Goal: Transaction & Acquisition: Book appointment/travel/reservation

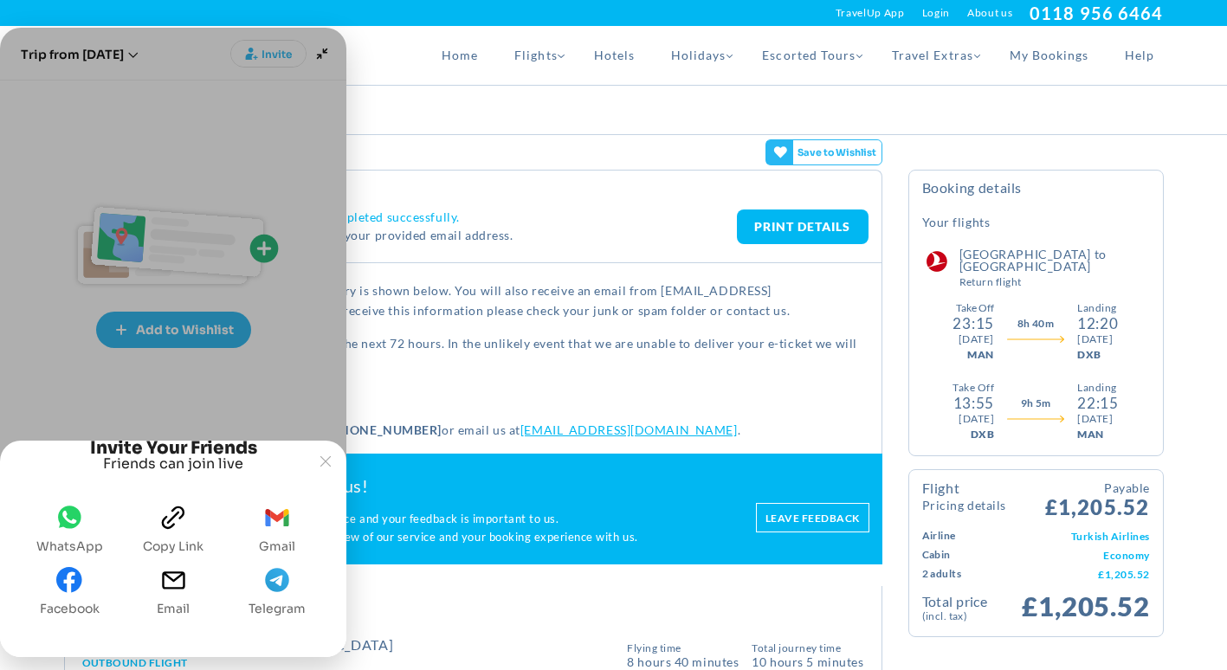
click at [177, 580] on icon "email" at bounding box center [173, 580] width 26 height 26
click at [378, 627] on div "[GEOGRAPHIC_DATA] - [GEOGRAPHIC_DATA] Outbound Flight This flight Typical for t…" at bounding box center [473, 655] width 817 height 56
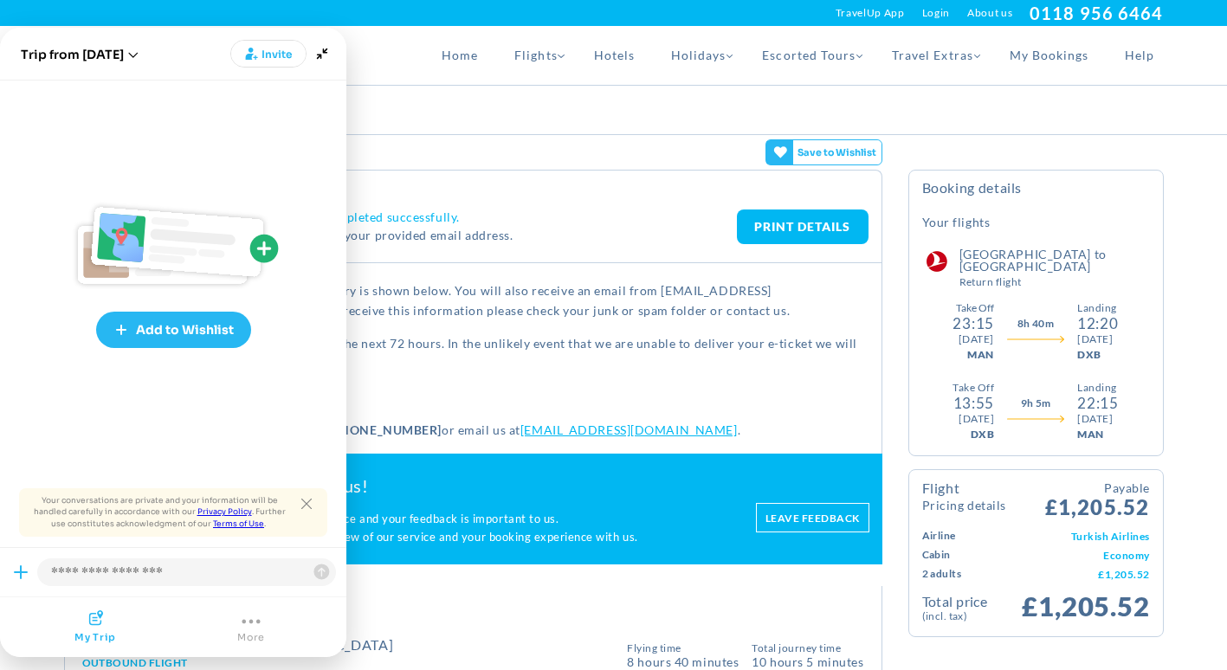
click at [575, 205] on div "Thank You. Your booking has been completed successfully. A confirmation email h…" at bounding box center [473, 234] width 817 height 58
click at [800, 221] on link "PRINT DETAILS" at bounding box center [803, 227] width 132 height 35
click at [492, 104] on div "Booking Summary" at bounding box center [614, 110] width 1126 height 48
click at [305, 501] on icon "Close tooltip" at bounding box center [306, 504] width 10 height 10
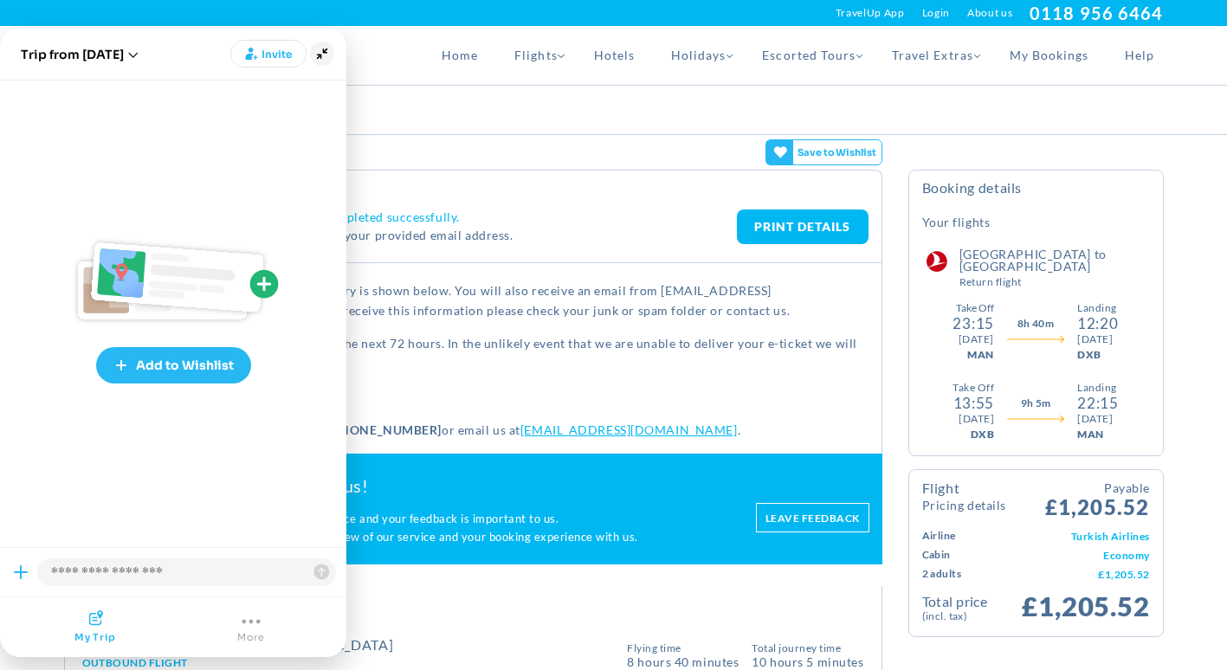
click at [319, 49] on icon "Minimize" at bounding box center [322, 54] width 24 height 24
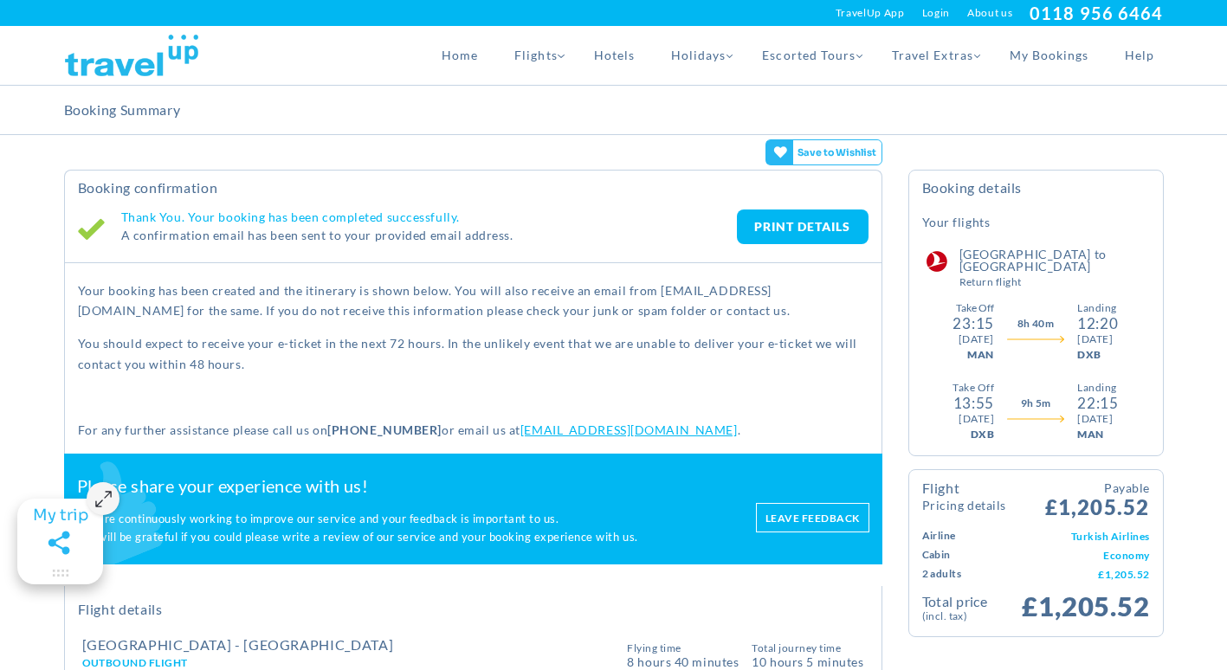
drag, startPoint x: 819, startPoint y: 223, endPoint x: 145, endPoint y: 546, distance: 747.1
click at [819, 223] on link "PRINT DETAILS" at bounding box center [803, 227] width 132 height 35
